Goal: Task Accomplishment & Management: Use online tool/utility

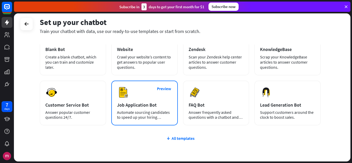
scroll to position [13, 0]
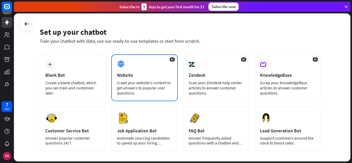
click at [143, 90] on div "Crawl your website’s content to get answers to popular user questions." at bounding box center [144, 87] width 55 height 15
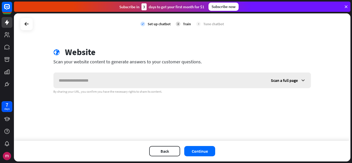
click at [143, 81] on input "text" at bounding box center [160, 80] width 212 height 15
click at [308, 80] on div "Scan a full page" at bounding box center [288, 80] width 45 height 15
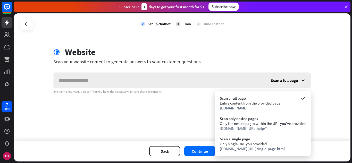
click at [308, 80] on div "Scan a full page" at bounding box center [288, 80] width 45 height 15
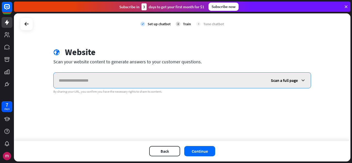
click at [200, 87] on input "text" at bounding box center [160, 80] width 212 height 15
type input "**********"
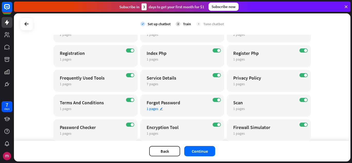
scroll to position [78, 0]
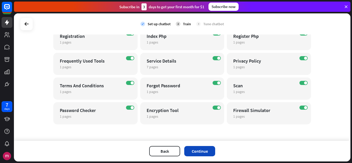
click at [203, 149] on button "Continue" at bounding box center [199, 151] width 31 height 10
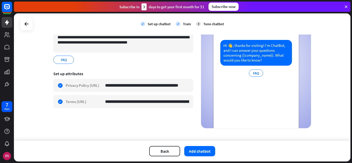
scroll to position [52, 0]
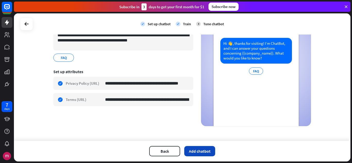
click at [210, 153] on button "Add chatbot" at bounding box center [199, 151] width 31 height 10
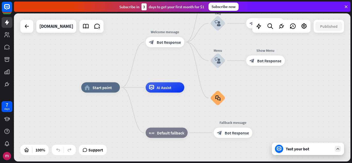
click at [319, 152] on div "Test your bot" at bounding box center [308, 149] width 72 height 12
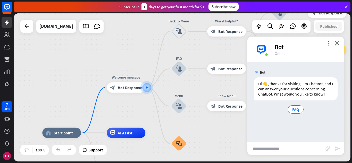
click at [299, 151] on input "text" at bounding box center [287, 148] width 78 height 13
type input "**********"
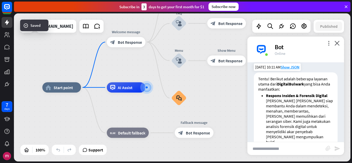
scroll to position [64, 0]
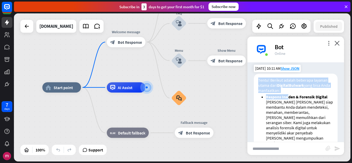
drag, startPoint x: 259, startPoint y: 85, endPoint x: 288, endPoint y: 101, distance: 33.6
click at [302, 93] on p "Tentu! Berikut adalah beberapa layanan utama dari DigitalBulwark yang bisa Anda…" at bounding box center [295, 85] width 75 height 15
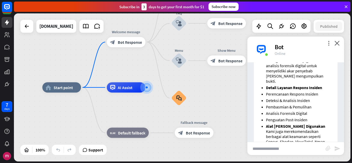
scroll to position [193, 0]
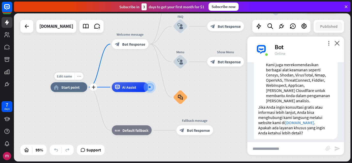
click at [78, 76] on icon "more_horiz" at bounding box center [79, 77] width 4 height 4
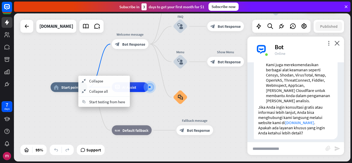
click at [82, 54] on div "home_2 Start point Welcome message block_bot_response Bot Response Back to Menu…" at bounding box center [182, 87] width 337 height 148
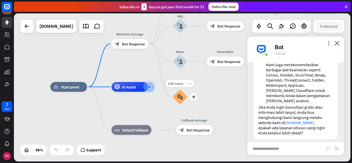
click at [187, 85] on div "more_horiz" at bounding box center [190, 83] width 9 height 7
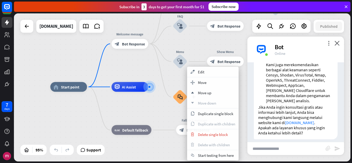
click at [173, 90] on div "plus block_faq" at bounding box center [180, 97] width 15 height 15
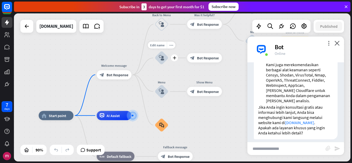
drag, startPoint x: 186, startPoint y: 39, endPoint x: 201, endPoint y: 68, distance: 32.4
click at [169, 65] on div "Edit name more_horiz plus block_user_input" at bounding box center [162, 58] width 14 height 14
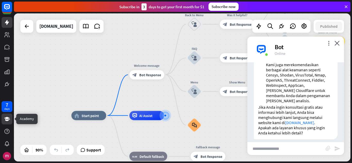
click at [6, 122] on icon at bounding box center [7, 119] width 6 height 6
